Goal: Task Accomplishment & Management: Manage account settings

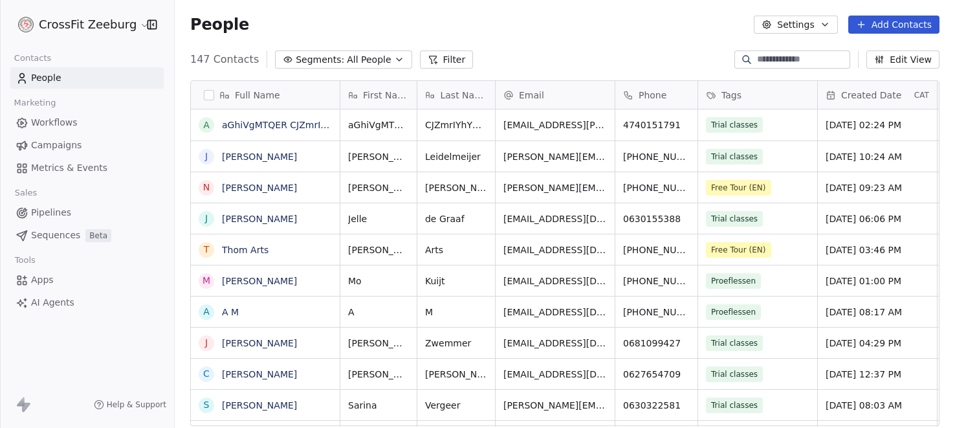
scroll to position [376, 780]
click at [205, 127] on button "grid" at bounding box center [205, 125] width 10 height 10
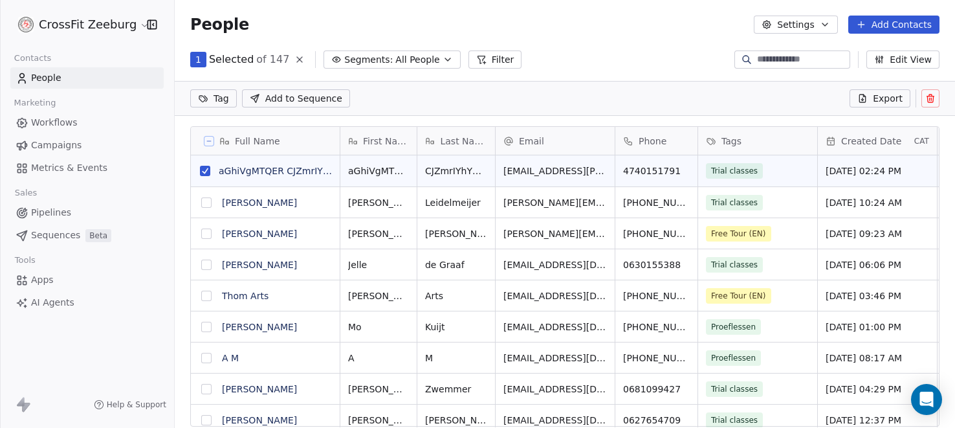
scroll to position [331, 780]
click at [206, 200] on button "grid" at bounding box center [206, 202] width 10 height 10
click at [928, 96] on icon at bounding box center [930, 96] width 7 height 0
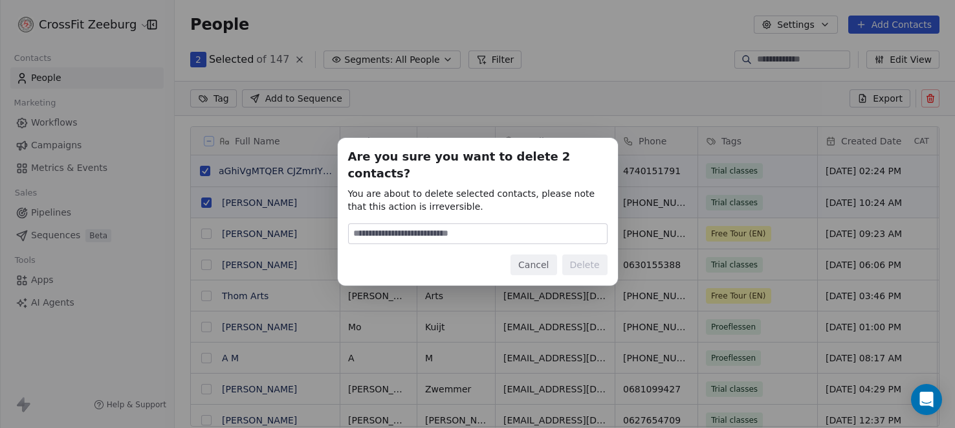
click at [516, 234] on input at bounding box center [478, 233] width 258 height 19
type input "******"
click at [591, 254] on button "Delete" at bounding box center [584, 264] width 45 height 21
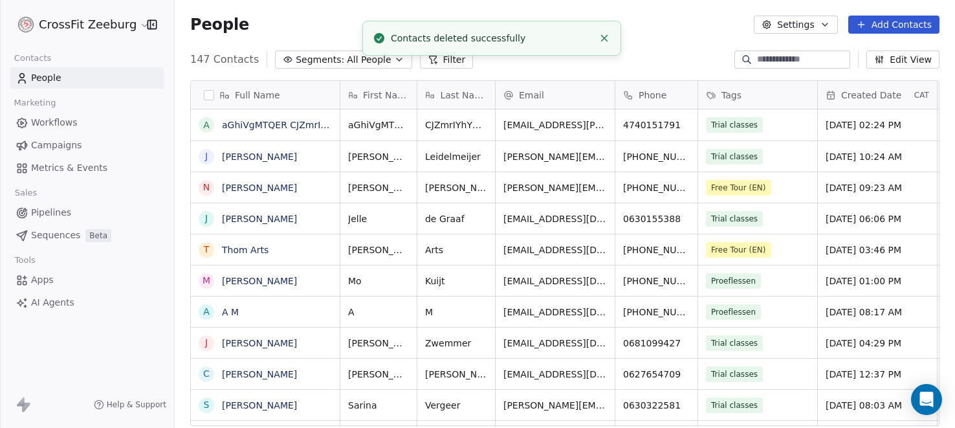
scroll to position [376, 780]
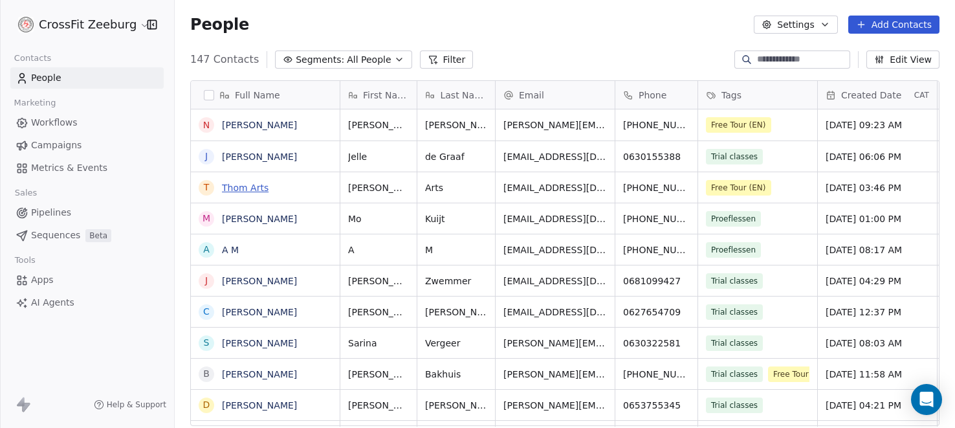
click at [243, 182] on link "Thom Arts" at bounding box center [245, 187] width 47 height 10
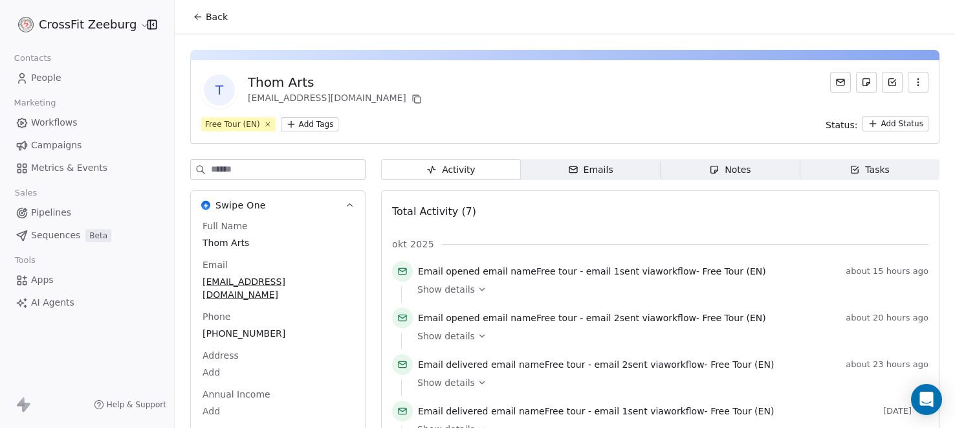
click at [55, 76] on span "People" at bounding box center [46, 78] width 30 height 14
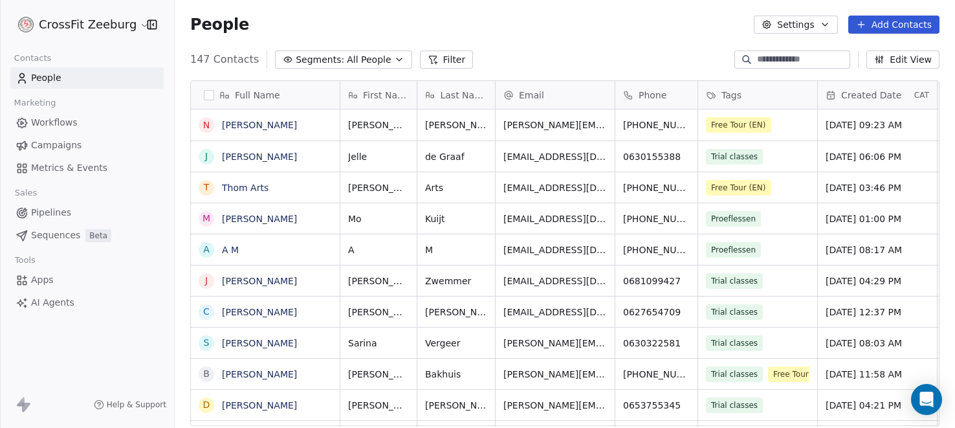
scroll to position [376, 780]
